Goal: Task Accomplishment & Management: Use online tool/utility

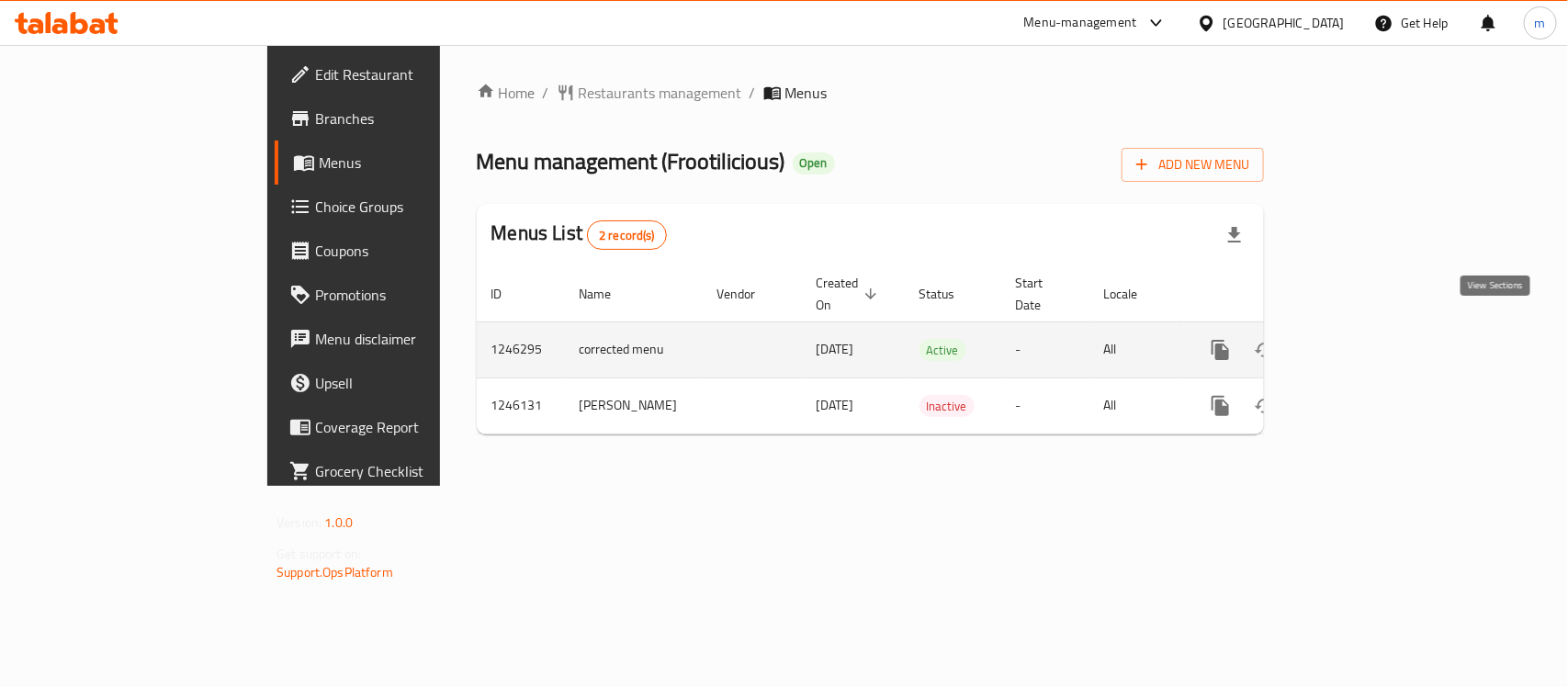
click at [1363, 339] on icon "enhanced table" at bounding box center [1352, 349] width 22 height 22
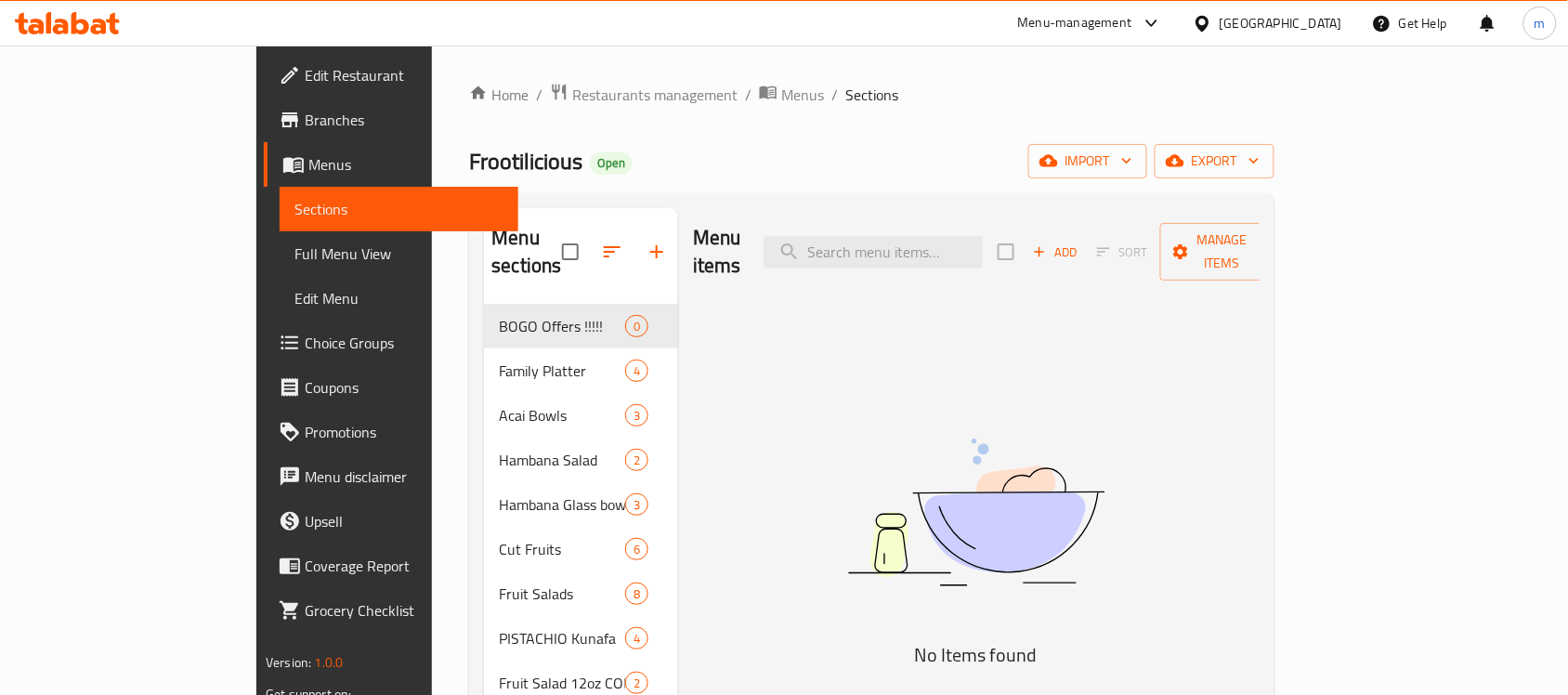
click at [305, 345] on span "Choice Groups" at bounding box center [403, 342] width 198 height 22
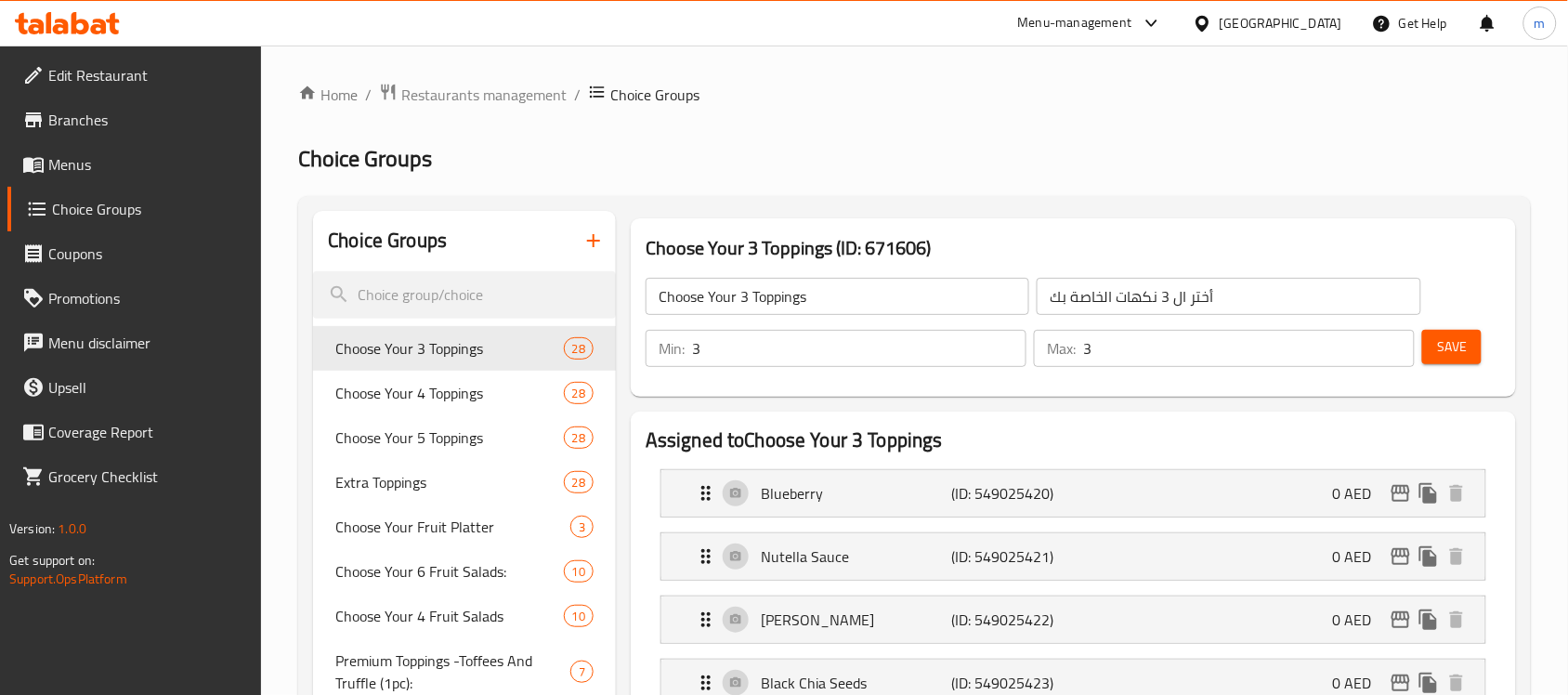
click at [480, 573] on div at bounding box center [784, 348] width 1568 height 695
click at [449, 568] on span "Choose Your 6 Fruit Salads:" at bounding box center [420, 571] width 172 height 22
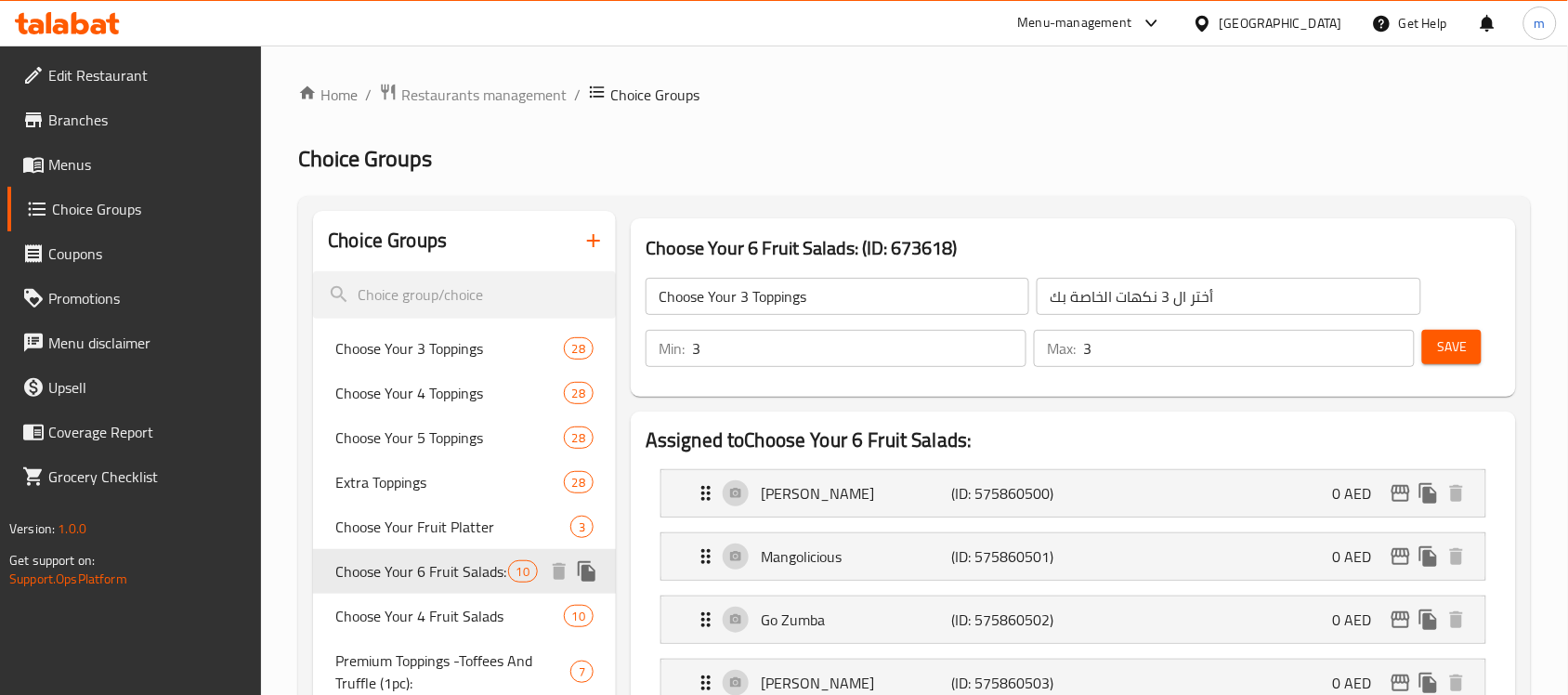
type input "Choose Your 6 Fruit Salads:"
type input "اختر 6 سلطات فواكه:"
type input "6"
